Goal: Find contact information: Find contact information

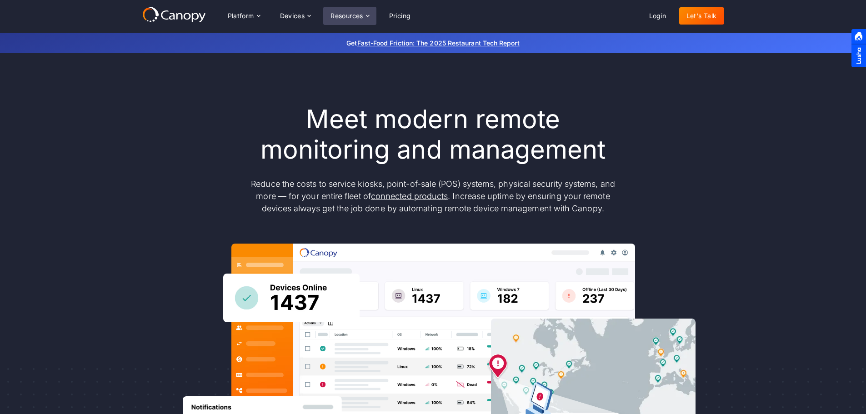
click at [355, 15] on div "Resources" at bounding box center [346, 16] width 33 height 6
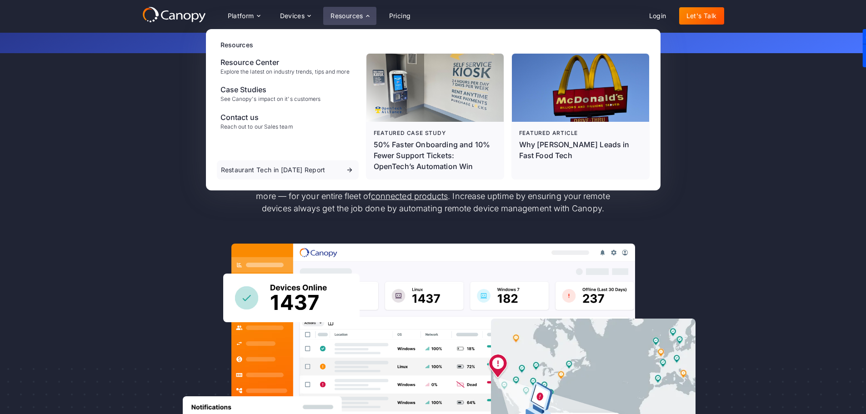
click at [355, 15] on div "Resources" at bounding box center [346, 16] width 33 height 6
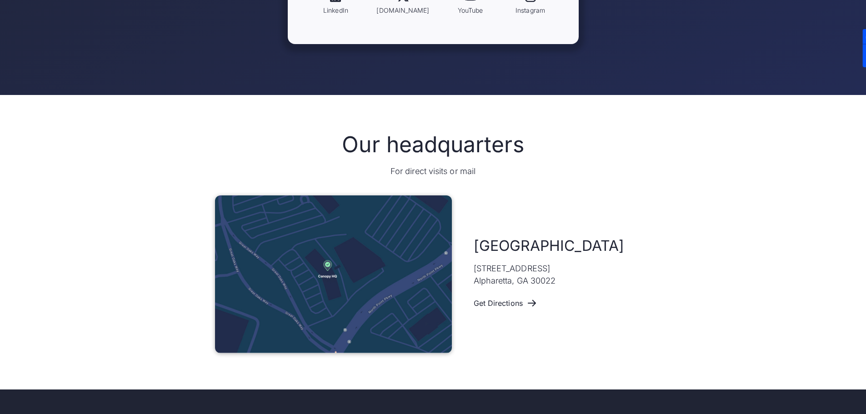
scroll to position [409, 0]
